Goal: Task Accomplishment & Management: Use online tool/utility

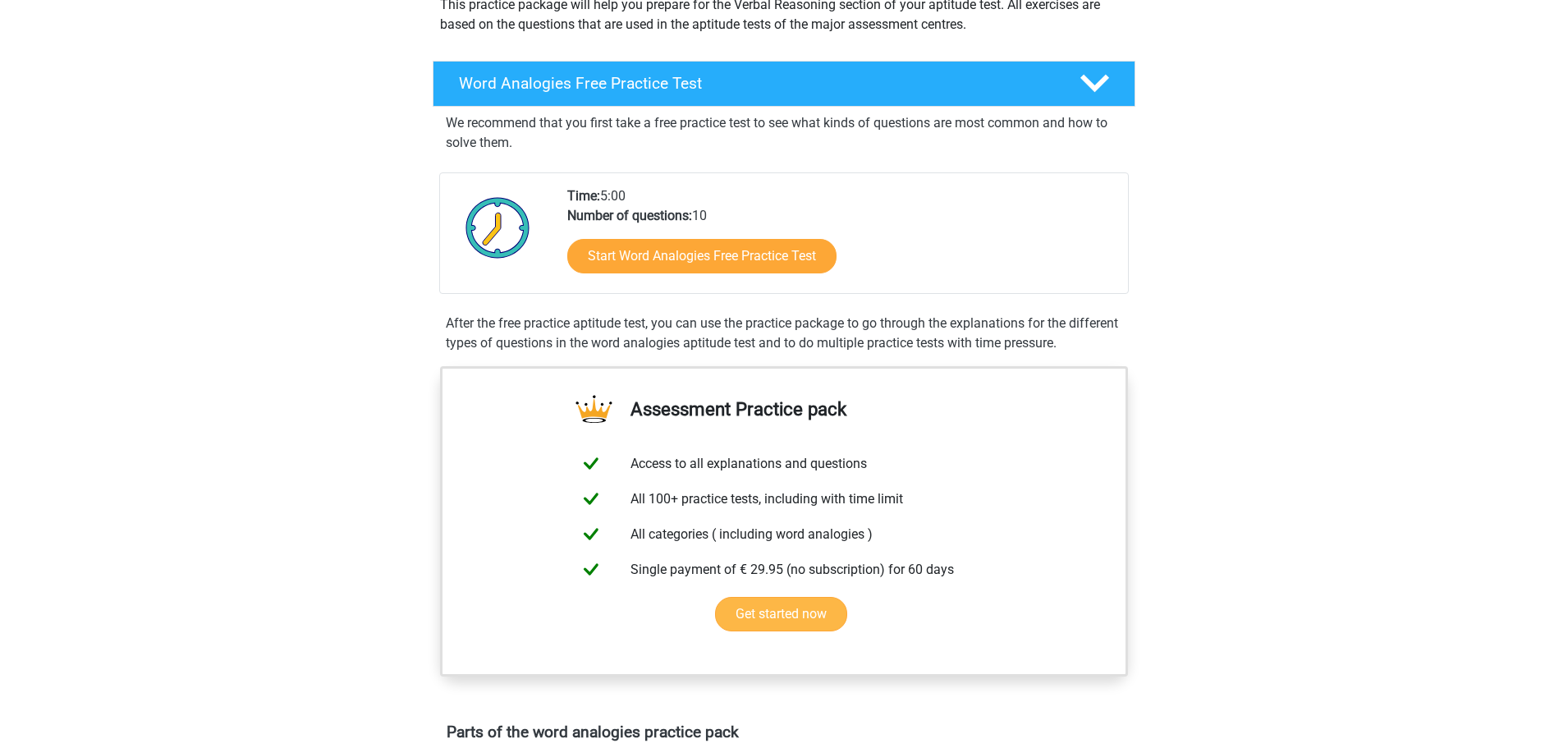
scroll to position [211, 0]
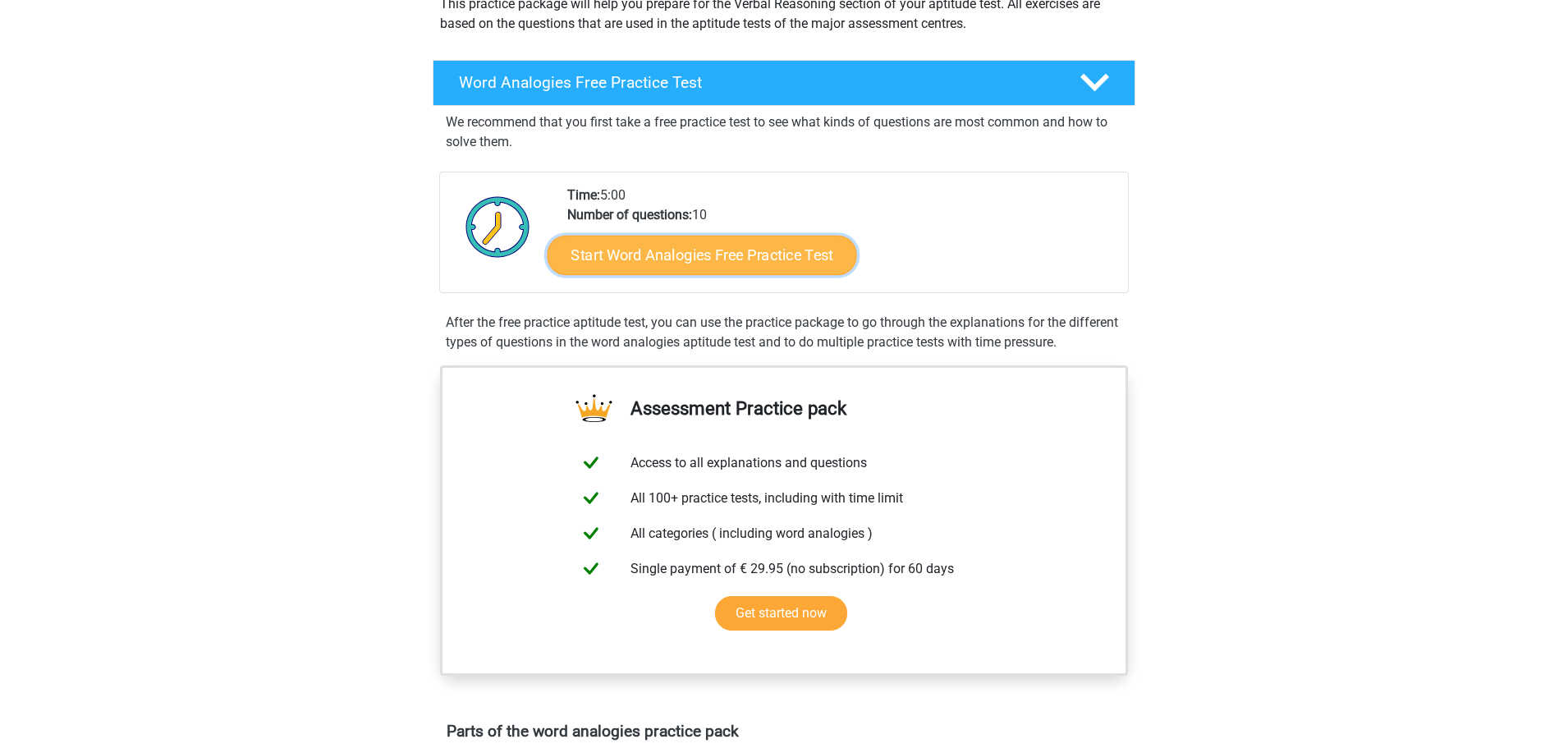
click at [688, 243] on link "Start Word Analogies Free Practice Test" at bounding box center [702, 254] width 309 height 40
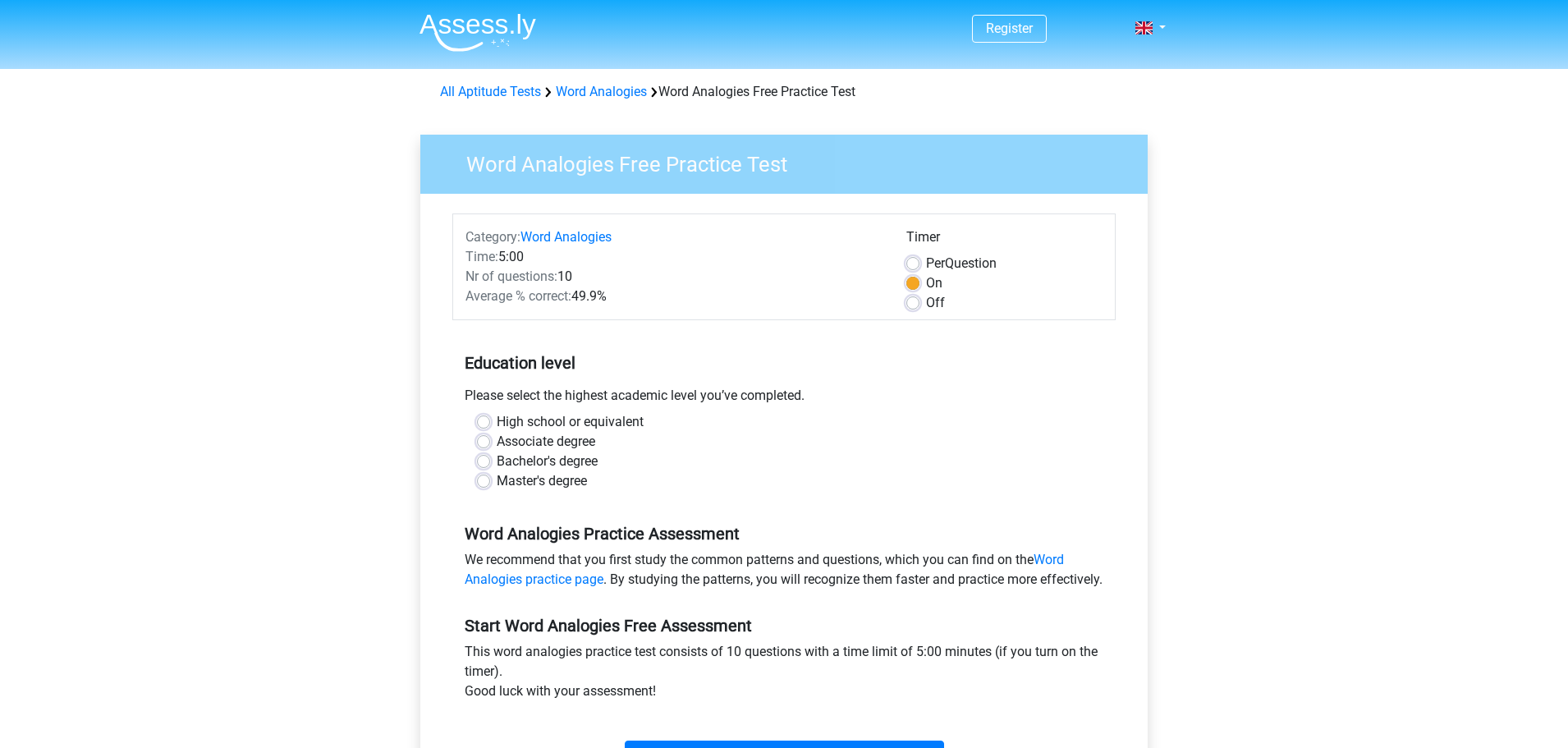
click at [536, 481] on label "Master's degree" at bounding box center [542, 480] width 90 height 19
click at [490, 481] on input "Master's degree" at bounding box center [484, 478] width 14 height 16
radio input "true"
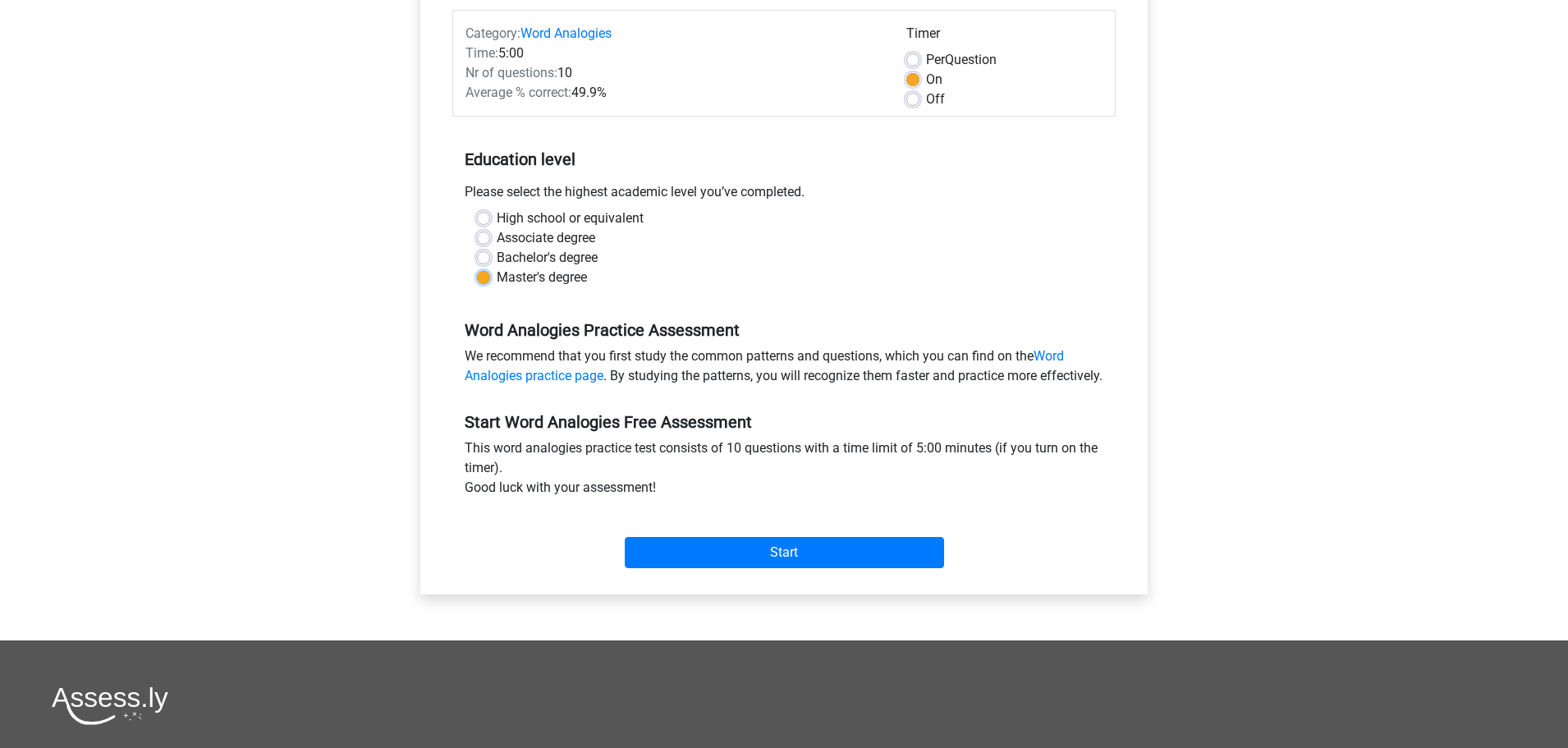
scroll to position [216, 0]
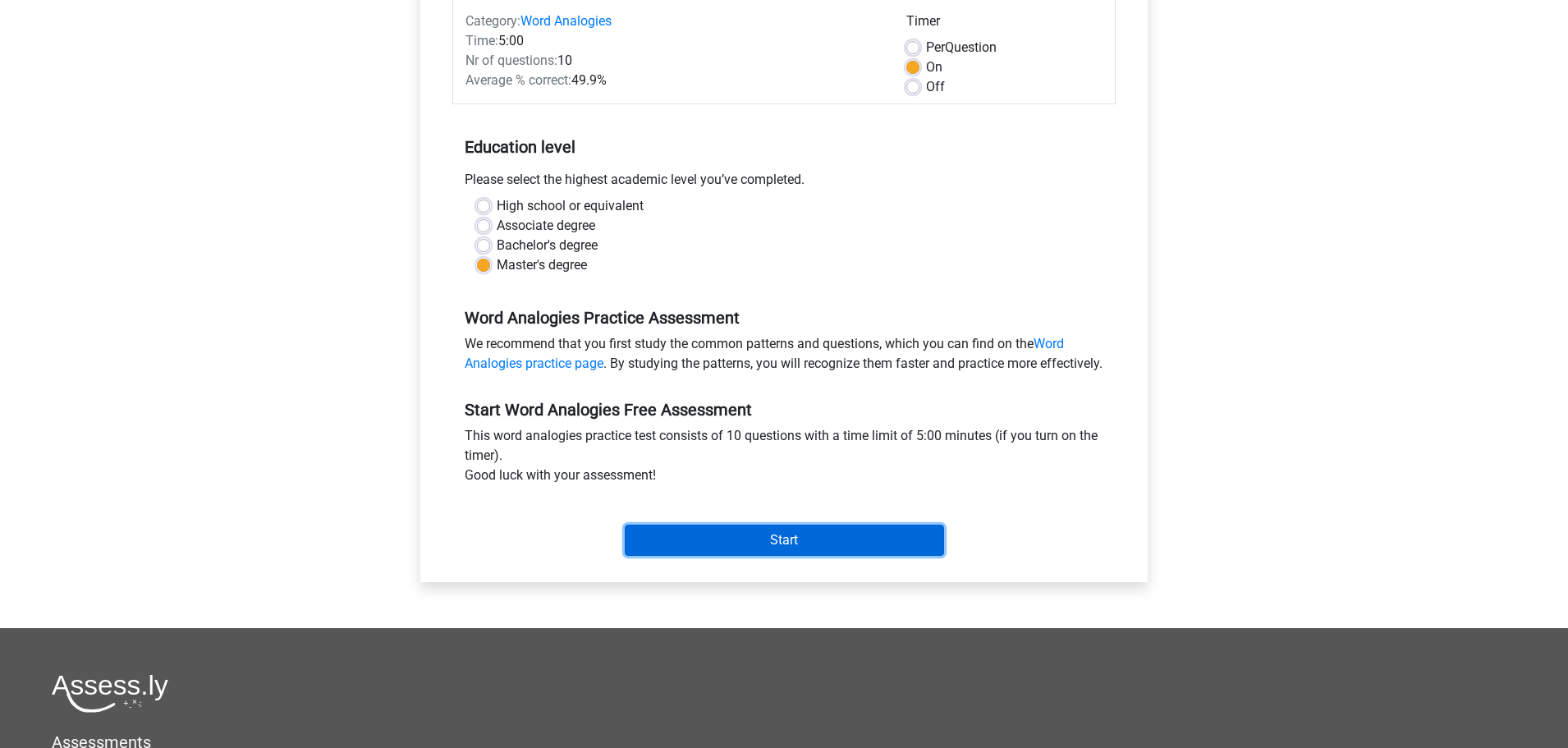
click at [701, 552] on input "Start" at bounding box center [784, 540] width 320 height 31
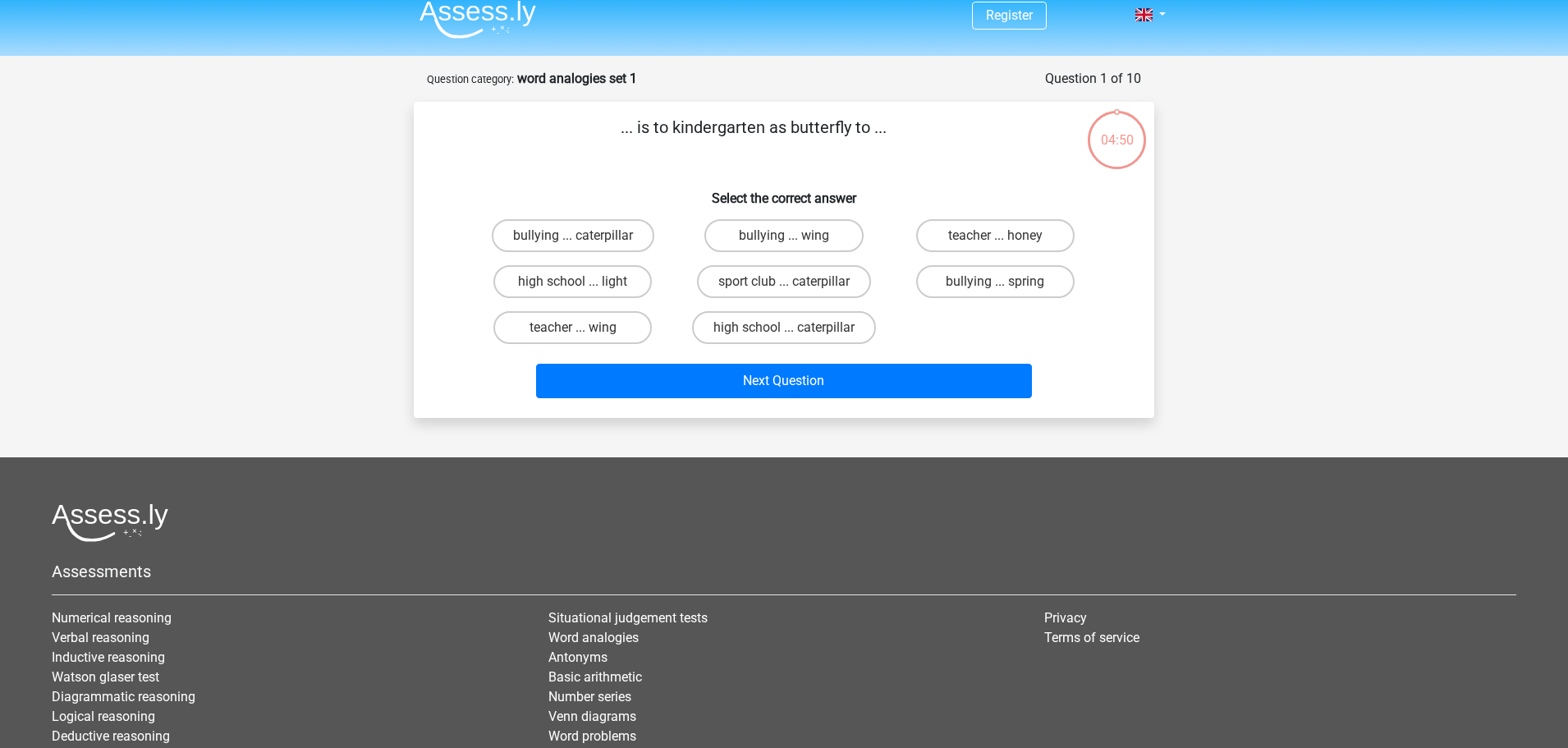
scroll to position [13, 0]
